Goal: Check status: Check status

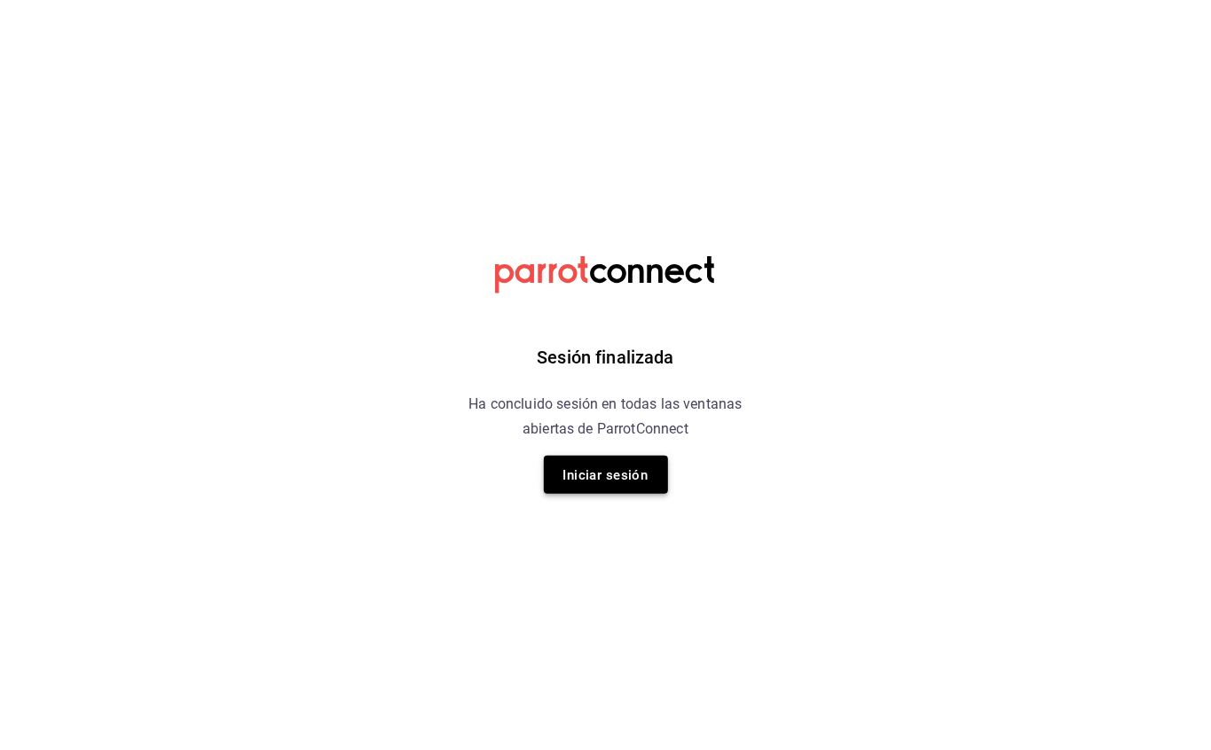
click at [547, 487] on button "Iniciar sesión" at bounding box center [606, 475] width 124 height 38
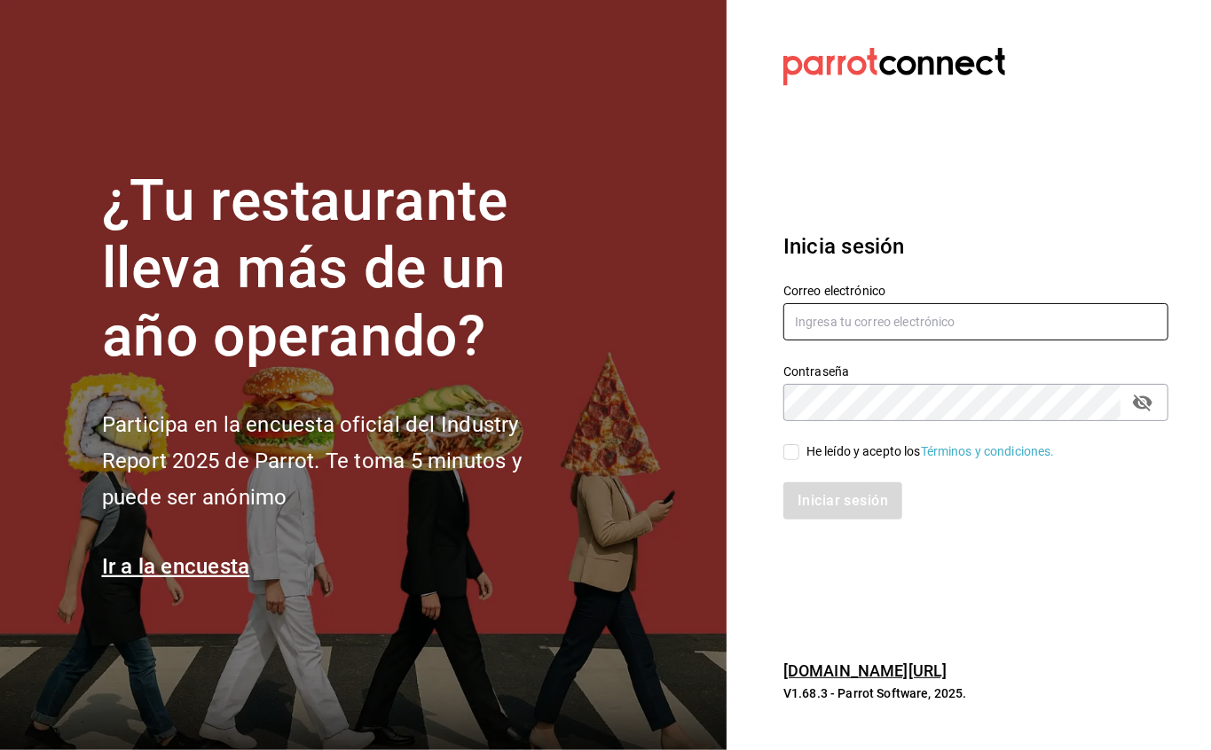
type input "[EMAIL_ADDRESS][DOMAIN_NAME]"
click at [792, 452] on input "He leído y acepto los Términos y condiciones." at bounding box center [791, 452] width 16 height 16
checkbox input "true"
click at [793, 493] on button "Iniciar sesión" at bounding box center [843, 500] width 121 height 37
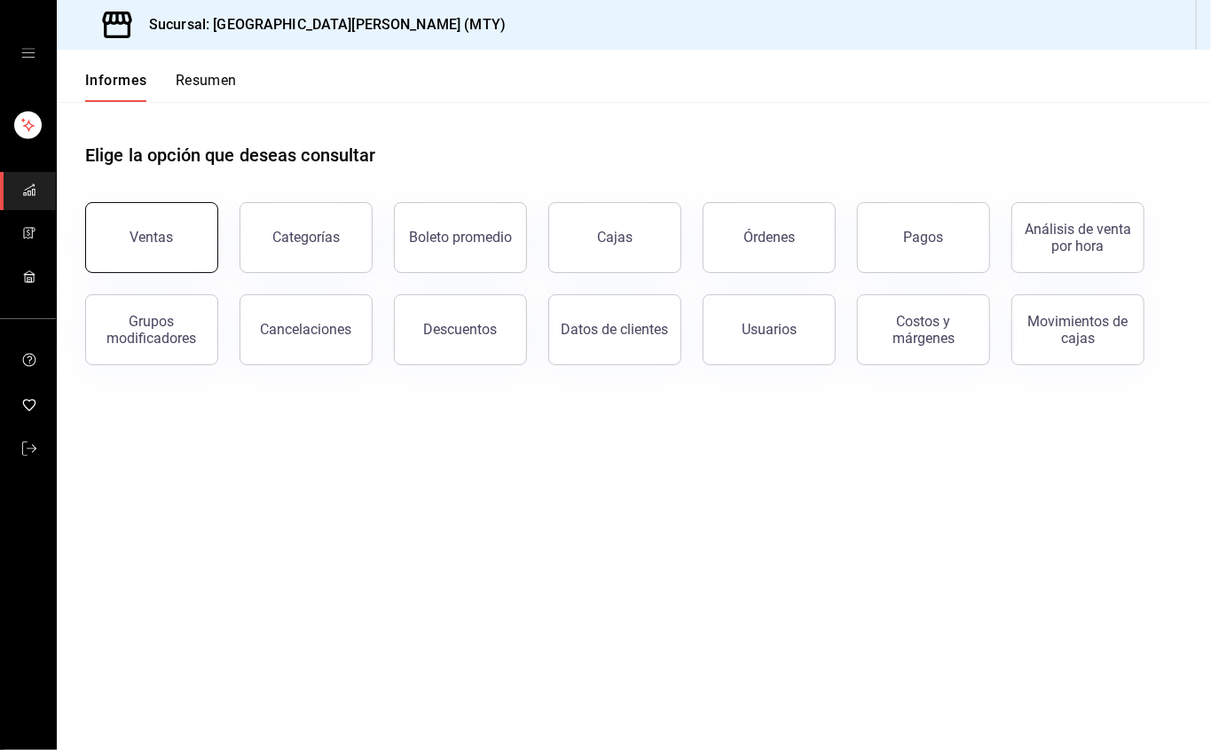
click at [179, 253] on button "Ventas" at bounding box center [151, 237] width 133 height 71
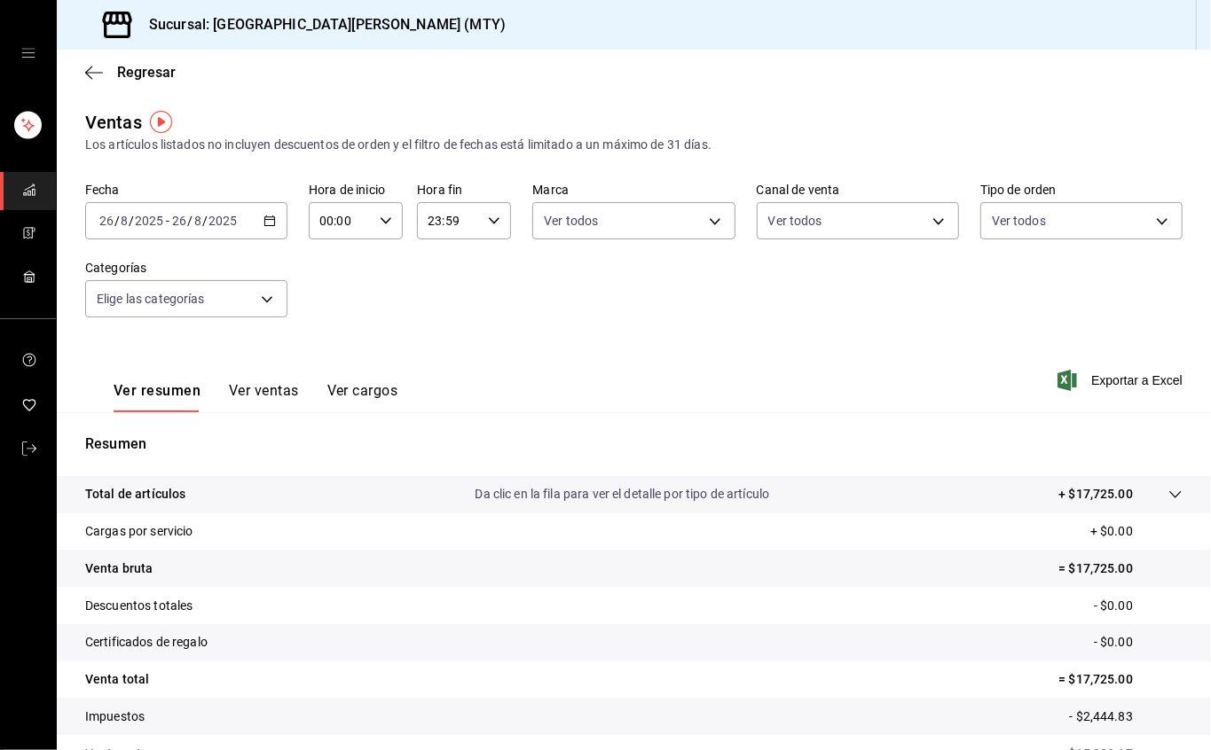
click at [488, 215] on icon "button" at bounding box center [494, 221] width 12 height 12
click at [426, 356] on button "17" at bounding box center [434, 346] width 39 height 35
type input "17:59"
click at [599, 97] on div at bounding box center [605, 375] width 1211 height 750
